Goal: Information Seeking & Learning: Learn about a topic

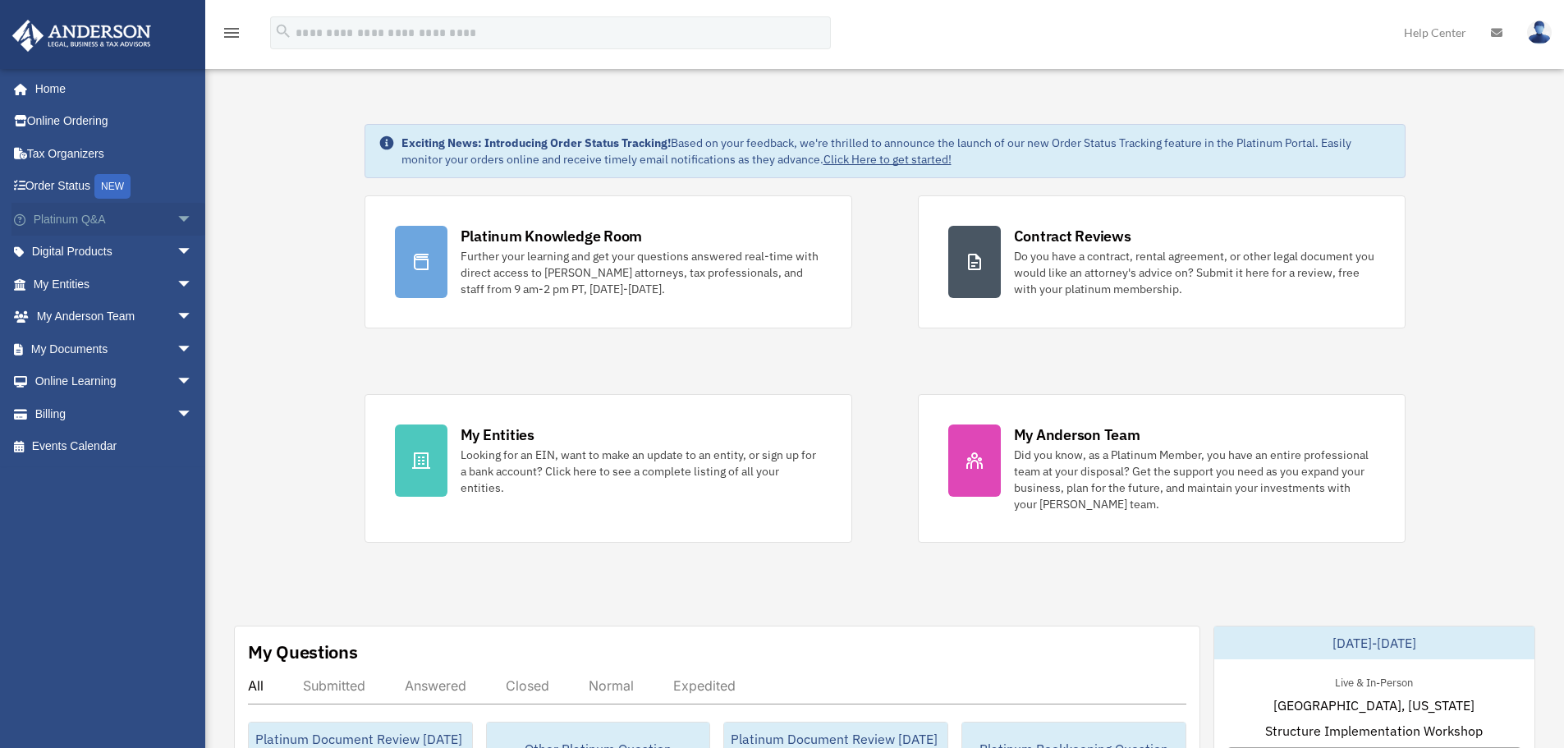
click at [176, 221] on span "arrow_drop_down" at bounding box center [192, 220] width 33 height 34
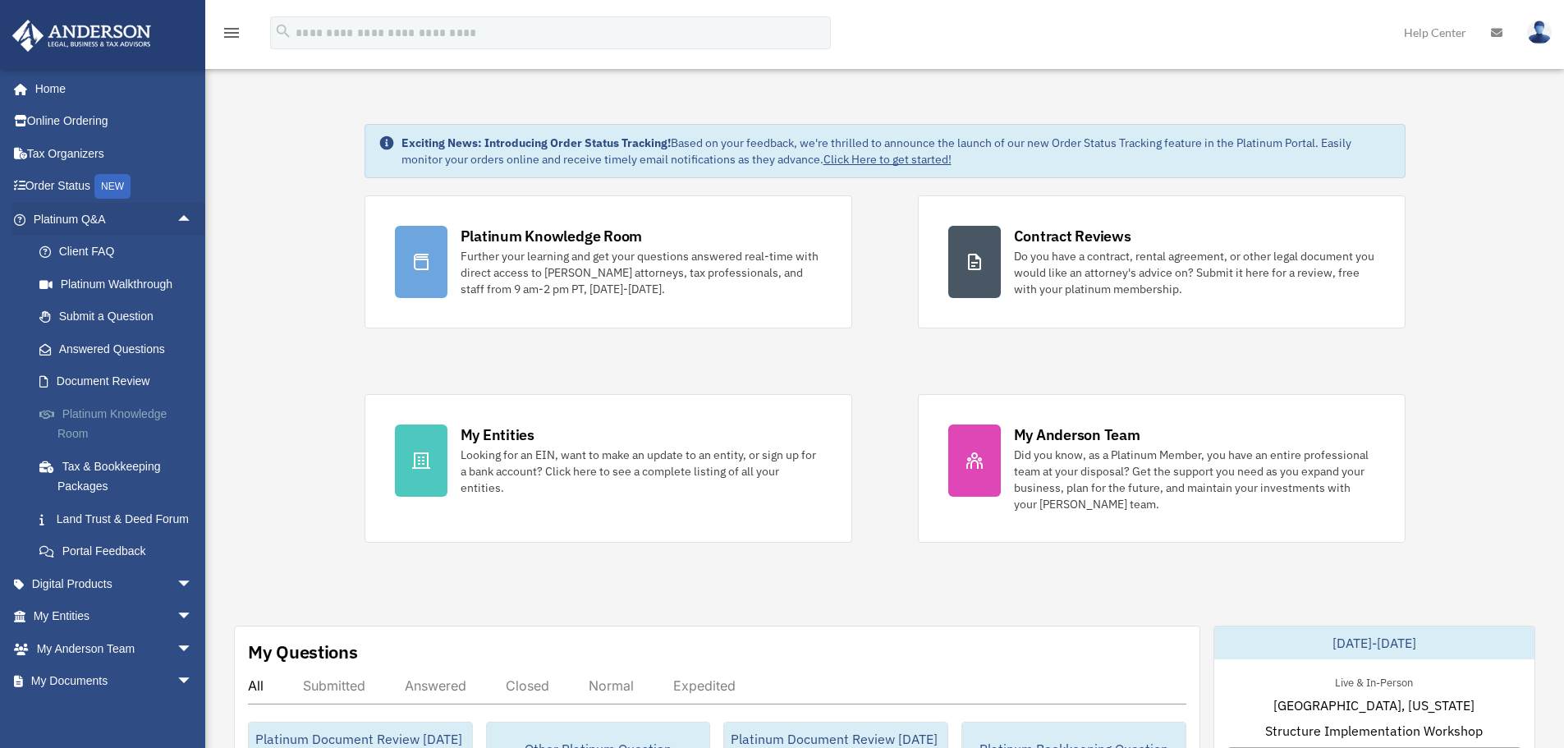
click at [98, 420] on link "Platinum Knowledge Room" at bounding box center [120, 423] width 195 height 53
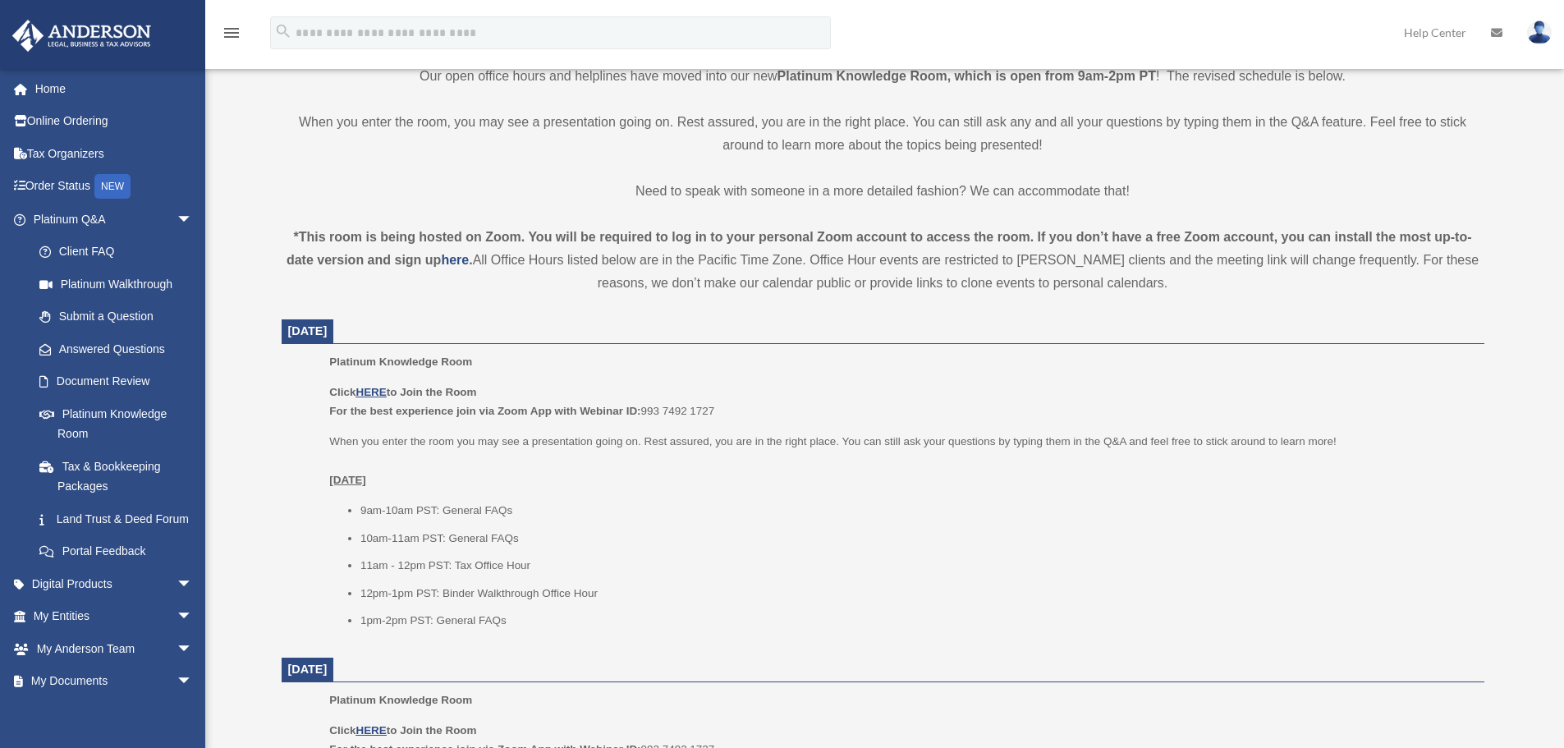
scroll to position [410, 0]
drag, startPoint x: 315, startPoint y: 319, endPoint x: 385, endPoint y: 315, distance: 69.9
drag, startPoint x: 382, startPoint y: 332, endPoint x: 332, endPoint y: 332, distance: 49.3
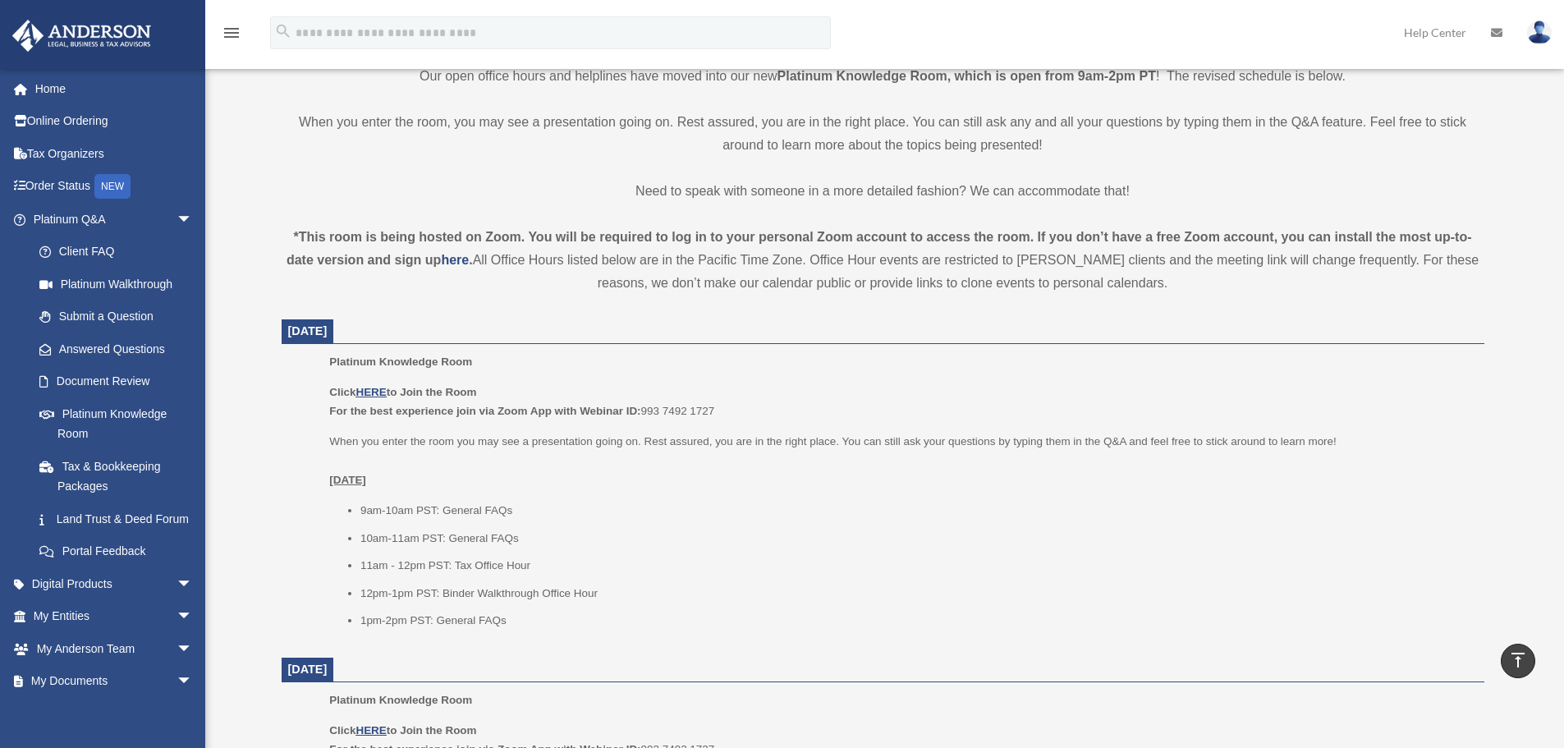
click at [327, 332] on span "[DATE]" at bounding box center [307, 330] width 39 height 13
